Goal: Transaction & Acquisition: Purchase product/service

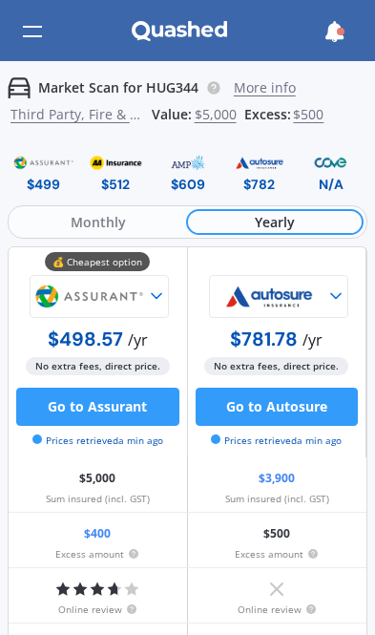
click at [68, 212] on span "Monthly" at bounding box center [98, 222] width 175 height 26
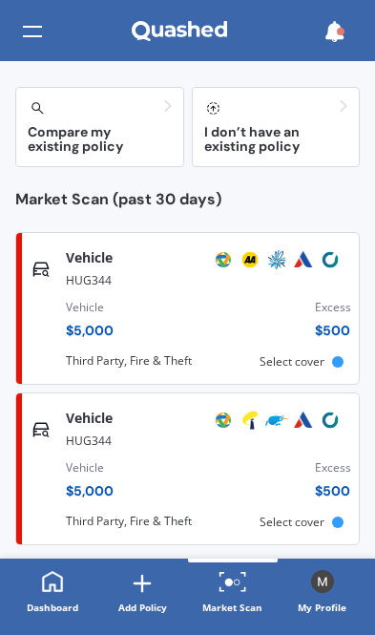
scroll to position [157, 0]
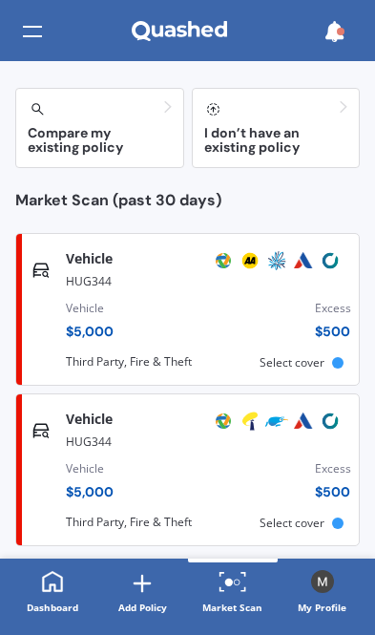
click at [247, 143] on h3 "I don’t have an existing policy" at bounding box center [276, 141] width 144 height 30
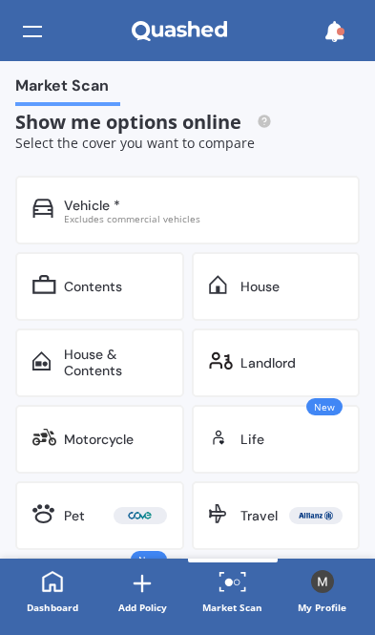
click at [58, 200] on div "Vehicle * Excludes commercial vehicles" at bounding box center [187, 210] width 345 height 69
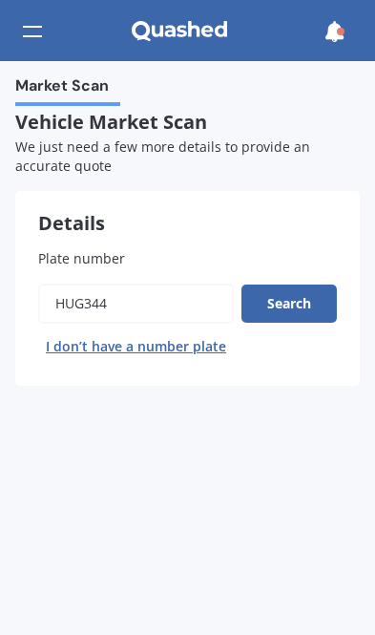
click at [294, 304] on button "Search" at bounding box center [290, 304] width 96 height 38
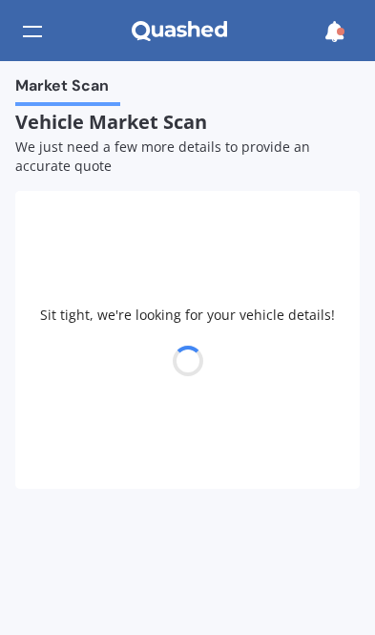
select select "TOYOTA"
select select "PREMIO"
select select "08"
select select "12"
select select "2000"
